Goal: Task Accomplishment & Management: Manage account settings

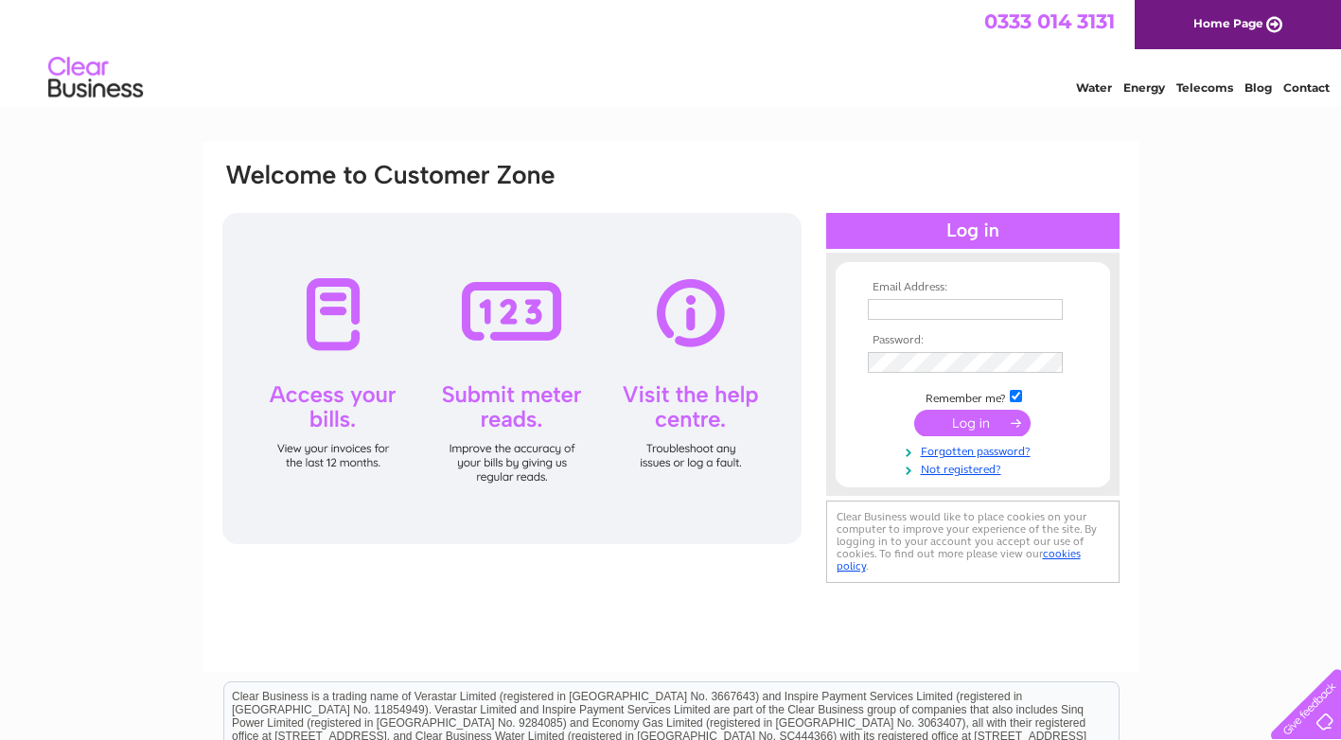
type input "[PERSON_NAME][EMAIL_ADDRESS][DOMAIN_NAME]"
click at [987, 414] on input "submit" at bounding box center [972, 423] width 116 height 27
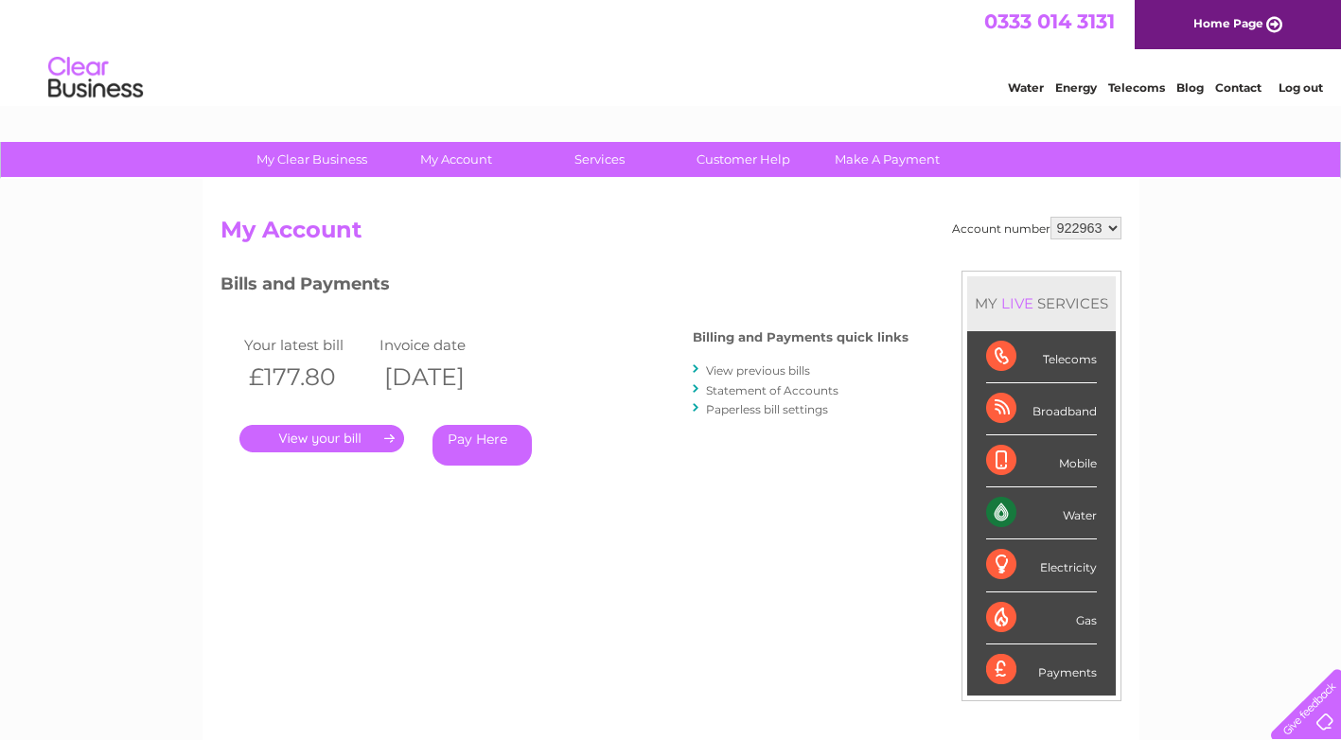
click at [392, 429] on link "." at bounding box center [321, 438] width 165 height 27
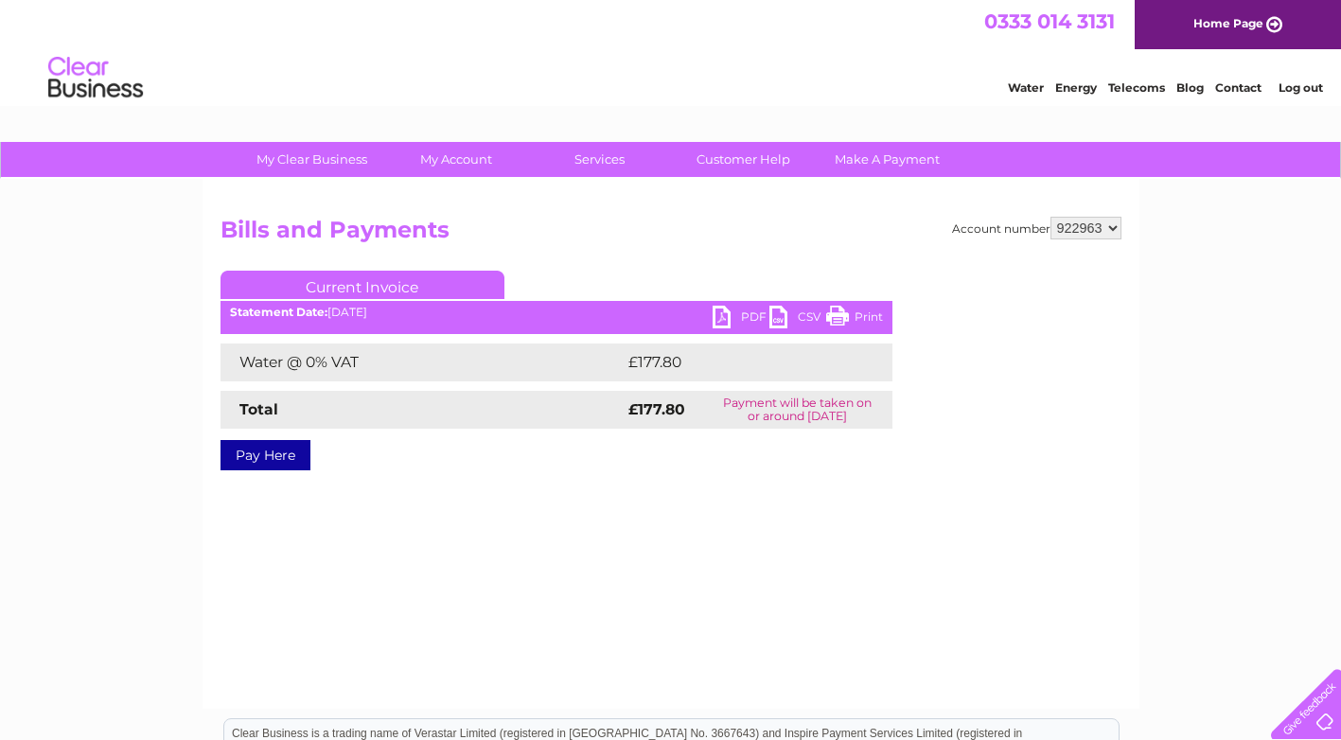
click at [748, 312] on link "PDF" at bounding box center [741, 319] width 57 height 27
click at [1290, 87] on link "Log out" at bounding box center [1301, 87] width 44 height 14
